Goal: Information Seeking & Learning: Learn about a topic

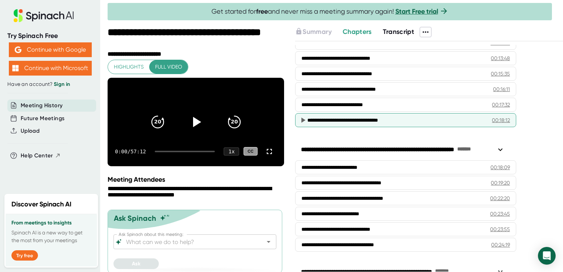
scroll to position [332, 0]
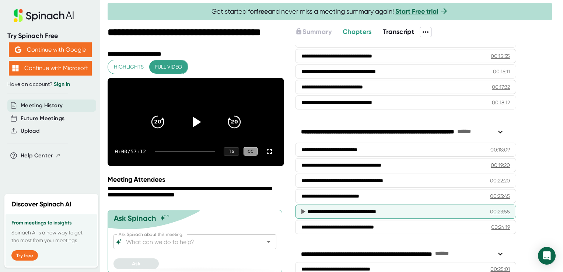
click at [344, 209] on div "**********" at bounding box center [394, 211] width 172 height 7
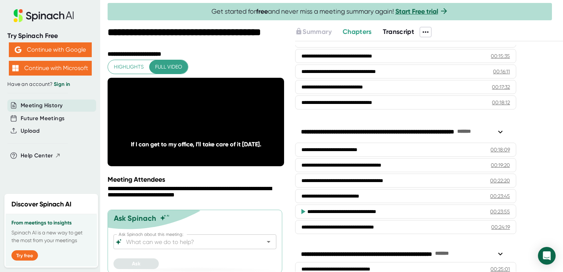
scroll to position [369, 0]
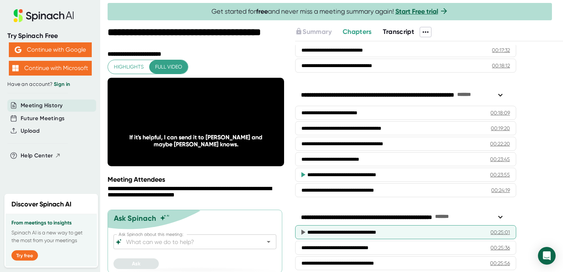
click at [383, 233] on div "**********" at bounding box center [405, 232] width 221 height 14
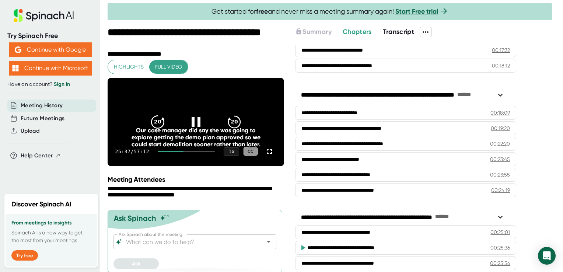
click at [154, 117] on div "20" at bounding box center [157, 122] width 31 height 31
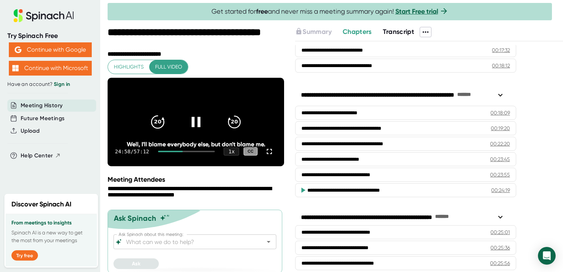
click at [154, 117] on div "20" at bounding box center [157, 122] width 31 height 31
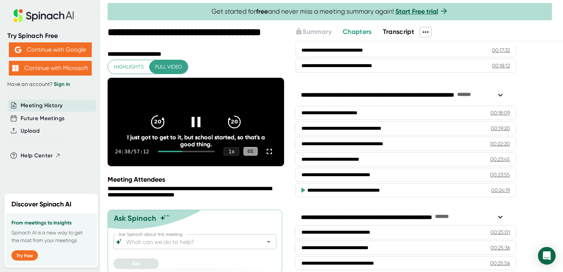
click at [154, 117] on div "20" at bounding box center [157, 122] width 31 height 31
click at [232, 123] on icon "20" at bounding box center [234, 122] width 18 height 18
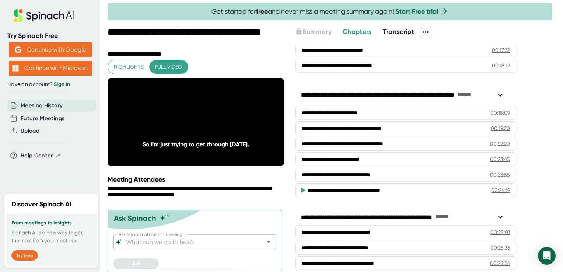
click at [232, 123] on icon "20" at bounding box center [234, 122] width 18 height 18
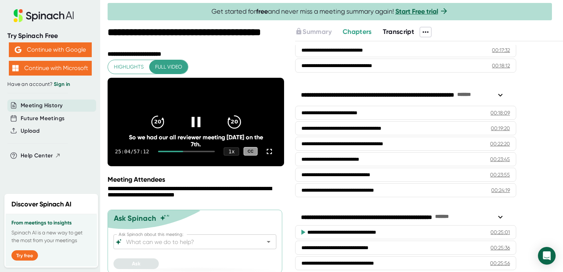
click at [236, 128] on icon "20" at bounding box center [234, 122] width 18 height 18
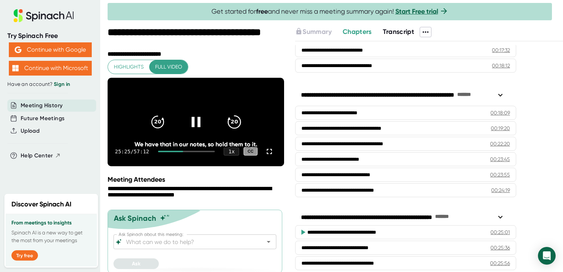
click at [236, 128] on icon "20" at bounding box center [234, 122] width 18 height 18
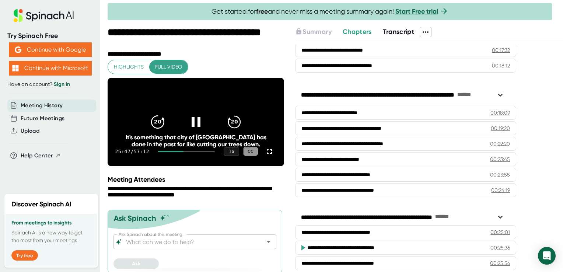
click at [165, 127] on div "20" at bounding box center [157, 122] width 31 height 31
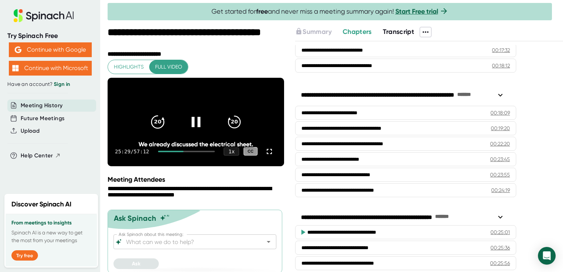
click at [165, 127] on div "20" at bounding box center [157, 122] width 31 height 31
click at [154, 126] on icon "20" at bounding box center [158, 122] width 18 height 18
click at [153, 122] on icon "20" at bounding box center [158, 122] width 18 height 18
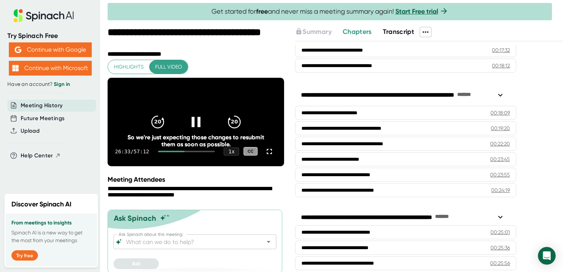
click at [194, 103] on video at bounding box center [196, 122] width 177 height 88
click at [165, 127] on div "20" at bounding box center [157, 122] width 31 height 31
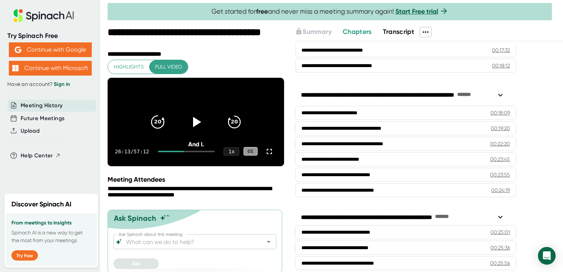
click at [165, 127] on div "20" at bounding box center [157, 122] width 31 height 31
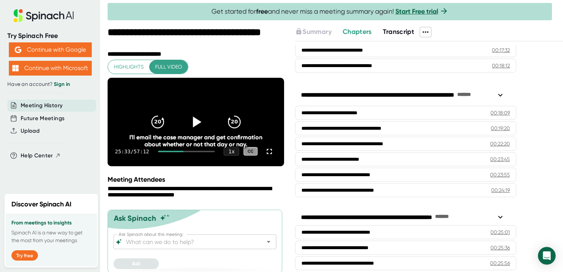
click at [187, 126] on icon at bounding box center [196, 122] width 18 height 18
click at [159, 122] on icon "20" at bounding box center [158, 122] width 18 height 18
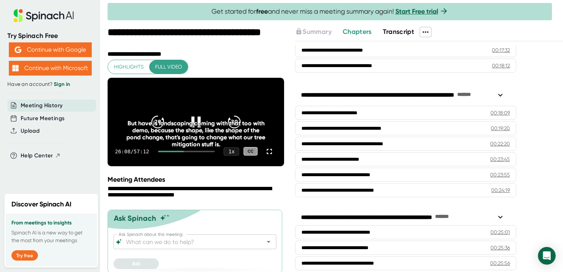
click at [195, 126] on icon at bounding box center [195, 122] width 9 height 11
click at [195, 126] on icon at bounding box center [197, 122] width 8 height 11
click at [155, 123] on icon "20" at bounding box center [158, 122] width 18 height 18
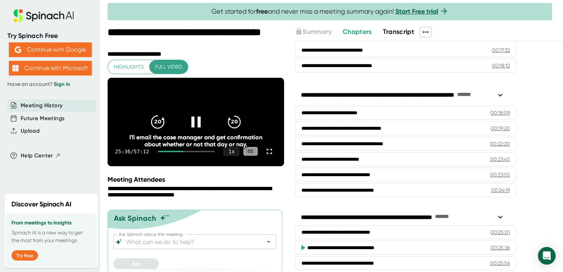
click at [161, 118] on icon "20" at bounding box center [158, 122] width 18 height 18
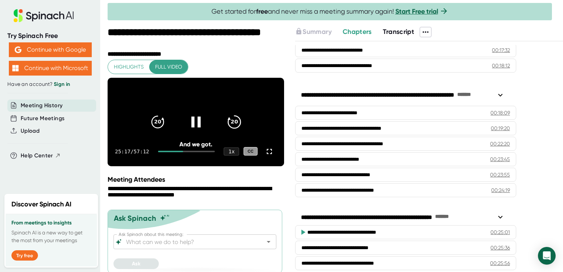
click at [240, 122] on div "20" at bounding box center [234, 122] width 31 height 31
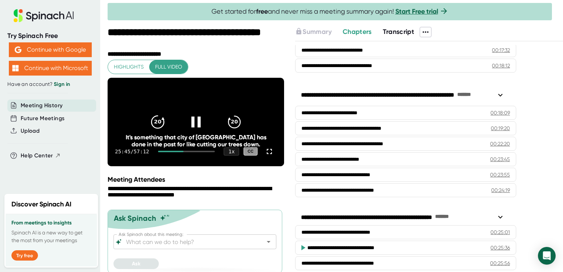
click at [152, 121] on icon "20" at bounding box center [158, 122] width 18 height 18
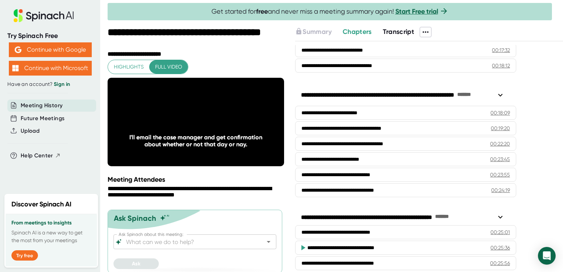
click at [222, 103] on video at bounding box center [196, 122] width 177 height 88
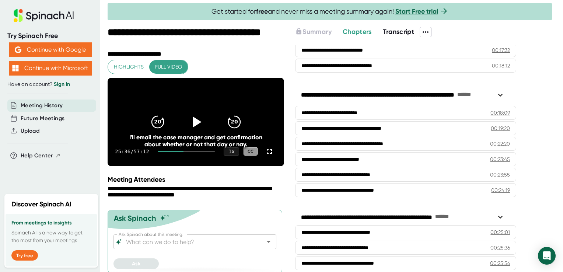
click at [193, 124] on icon at bounding box center [197, 122] width 8 height 11
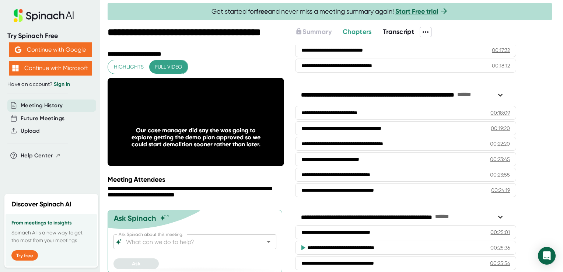
click at [196, 124] on icon at bounding box center [195, 122] width 9 height 11
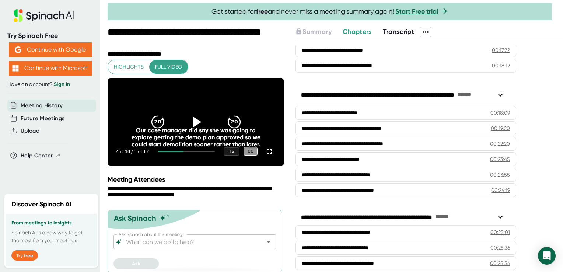
click at [192, 122] on icon at bounding box center [196, 122] width 18 height 18
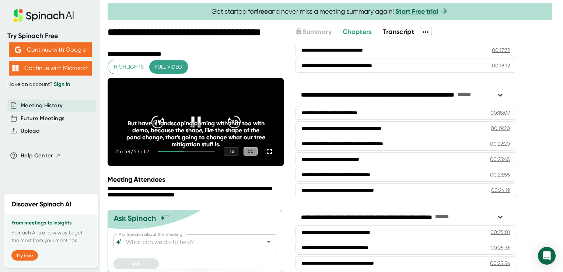
click at [192, 125] on icon at bounding box center [195, 122] width 9 height 11
click at [193, 125] on icon at bounding box center [197, 122] width 8 height 11
click at [193, 116] on div at bounding box center [196, 122] width 31 height 31
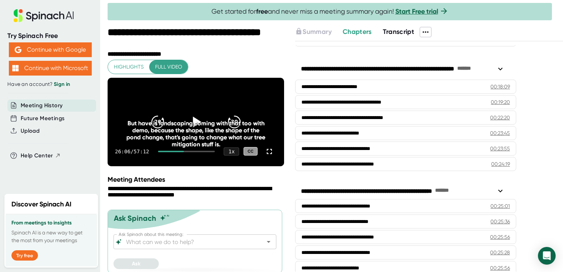
scroll to position [406, 0]
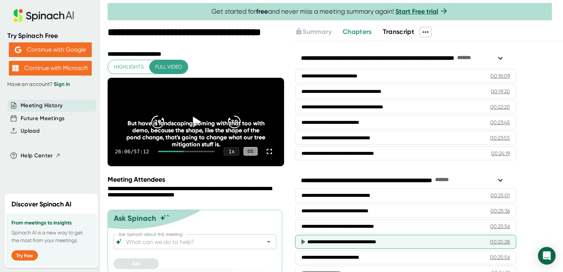
click at [386, 238] on div "**********" at bounding box center [394, 241] width 172 height 7
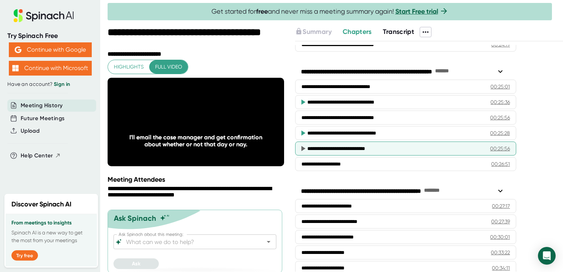
scroll to position [516, 0]
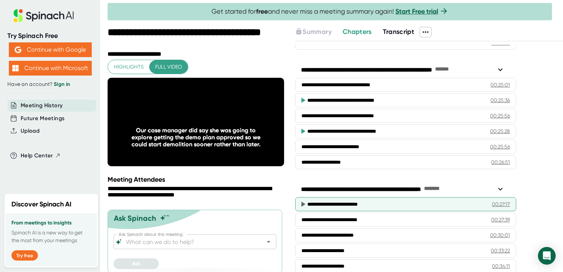
click at [379, 201] on div "**********" at bounding box center [394, 204] width 173 height 7
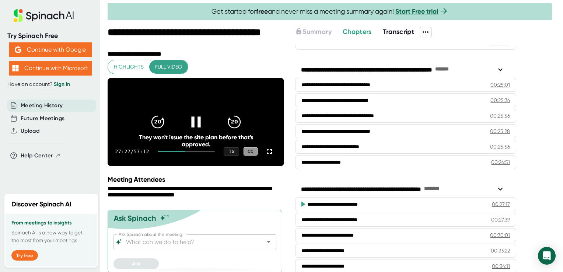
click at [189, 122] on icon at bounding box center [196, 122] width 18 height 18
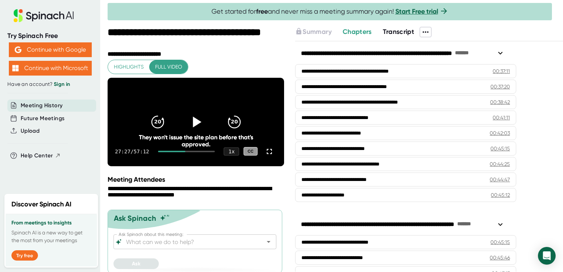
scroll to position [785, 0]
